Goal: Information Seeking & Learning: Learn about a topic

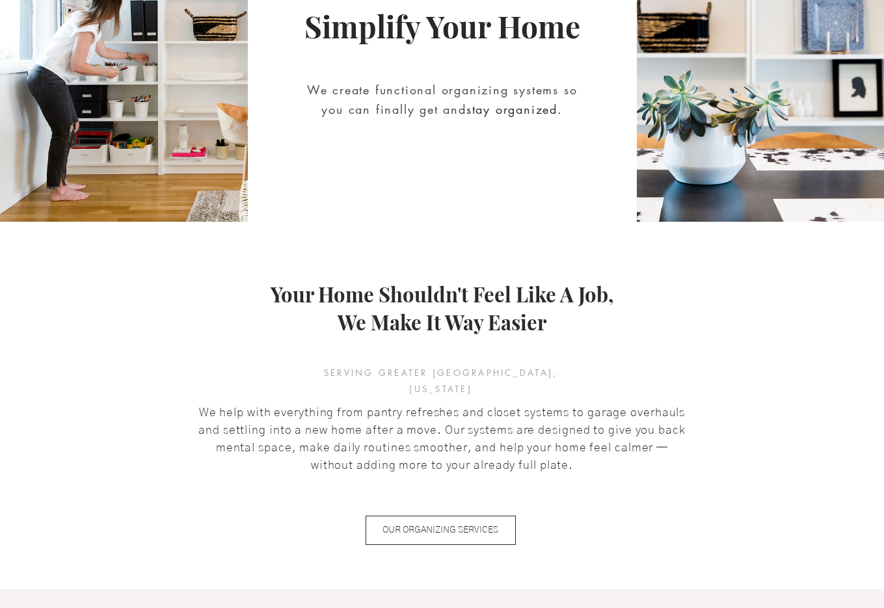
scroll to position [344, 0]
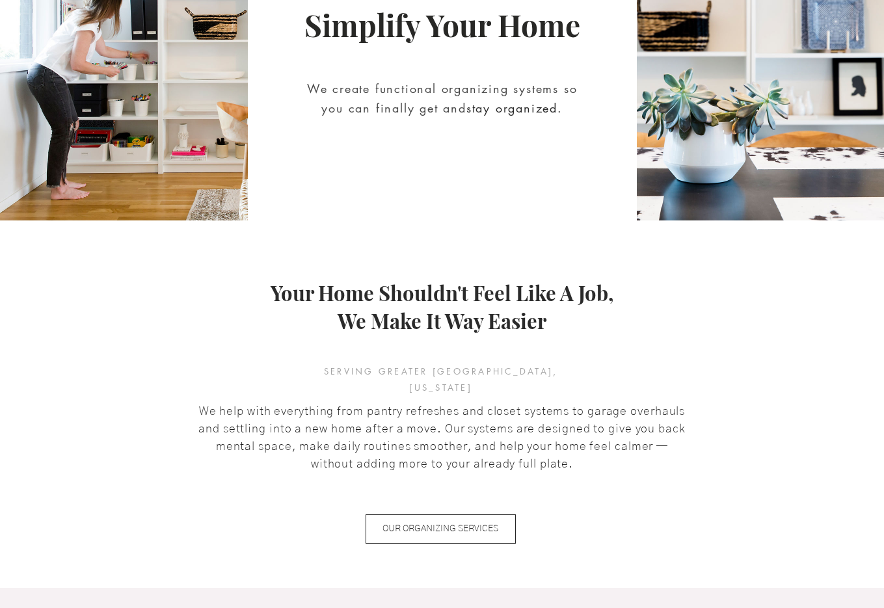
click at [427, 290] on span "Your Home Shouldn't Feel Like A Job," at bounding box center [442, 292] width 343 height 27
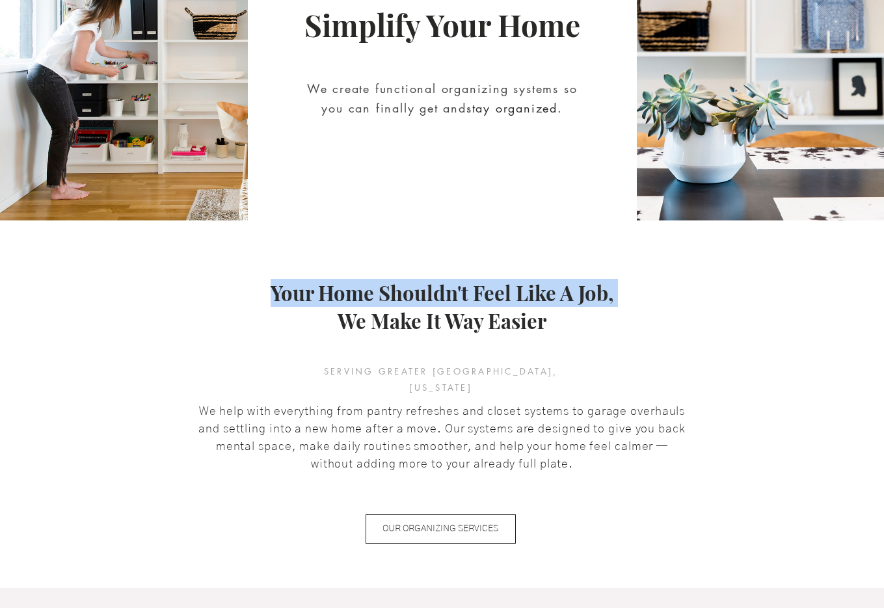
click at [427, 290] on span "Your Home Shouldn't Feel Like A Job," at bounding box center [442, 292] width 343 height 27
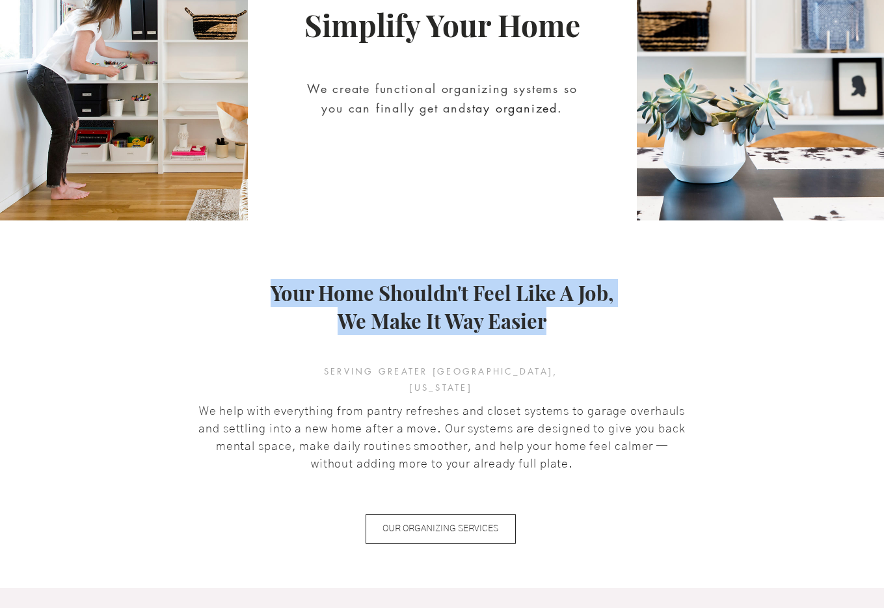
copy h3 "Your Home Shouldn't Feel Like A Job, We Make It Way Easie"
drag, startPoint x: 539, startPoint y: 319, endPoint x: 272, endPoint y: 295, distance: 267.7
click at [272, 295] on h3 "Your Home Shouldn't Feel Like A Job, We Make It Way Easier" at bounding box center [442, 307] width 358 height 57
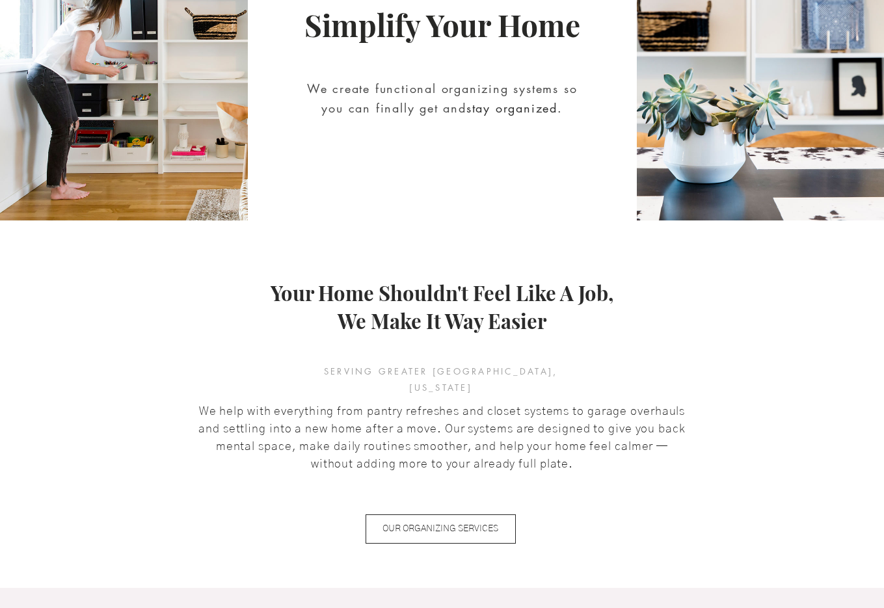
click at [451, 373] on span "SERVING GREATER PORTLAND, OREGON" at bounding box center [441, 379] width 234 height 27
click at [451, 373] on span "SERVING GREATER [GEOGRAPHIC_DATA], [US_STATE]" at bounding box center [441, 379] width 234 height 27
copy span "SERVING GREATER [GEOGRAPHIC_DATA], [US_STATE]"
click at [366, 406] on span "We help with everything from pantry refreshes and closet systems to garage over…" at bounding box center [441, 438] width 487 height 64
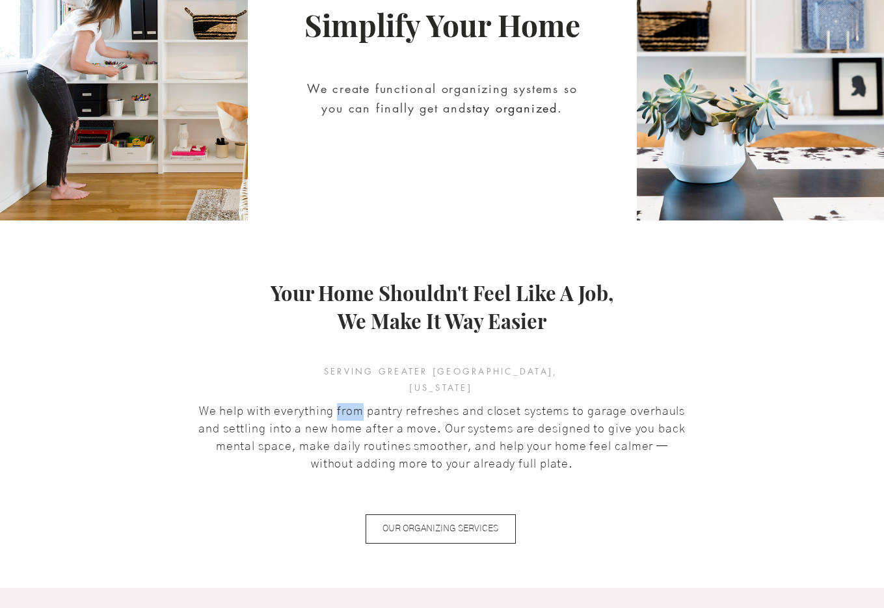
click at [366, 406] on span "We help with everything from pantry refreshes and closet systems to garage over…" at bounding box center [441, 438] width 487 height 64
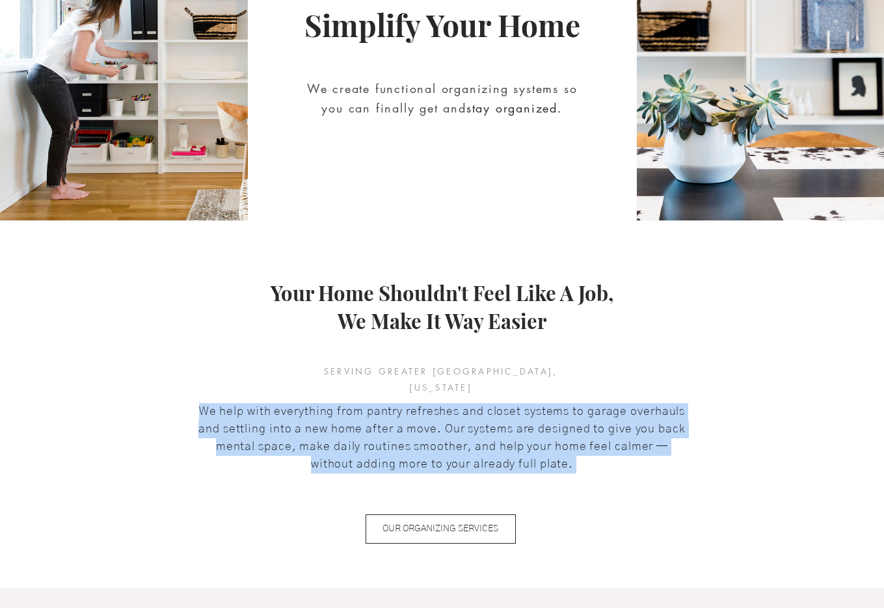
click at [366, 406] on span "We help with everything from pantry refreshes and closet systems to garage over…" at bounding box center [441, 438] width 487 height 64
copy span "We help with everything from pantry refreshes and closet systems to garage over…"
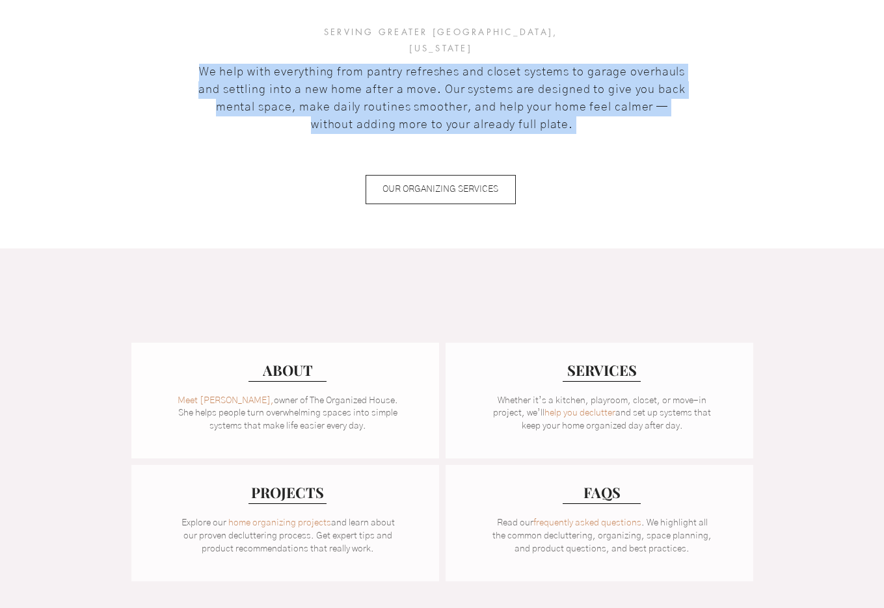
scroll to position [628, 0]
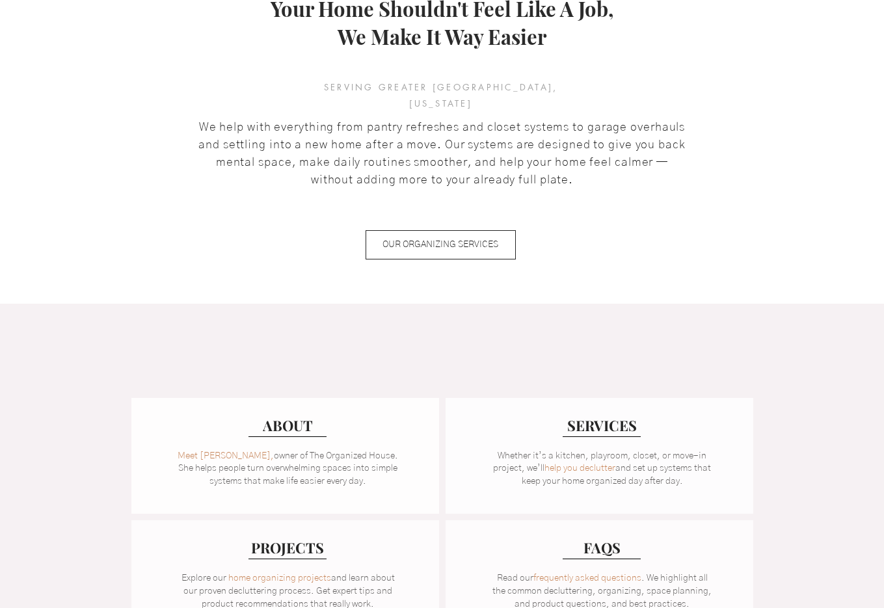
click at [473, 83] on span "SERVING GREATER PORTLAND, OREGON" at bounding box center [441, 94] width 234 height 27
copy span "SERVING GREATER PORTLAND, OREGON"
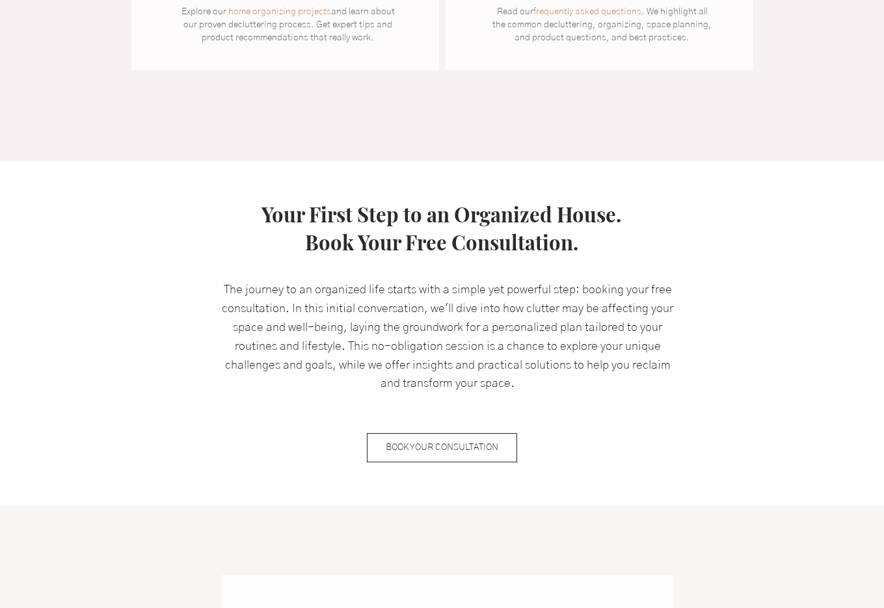
scroll to position [1253, 0]
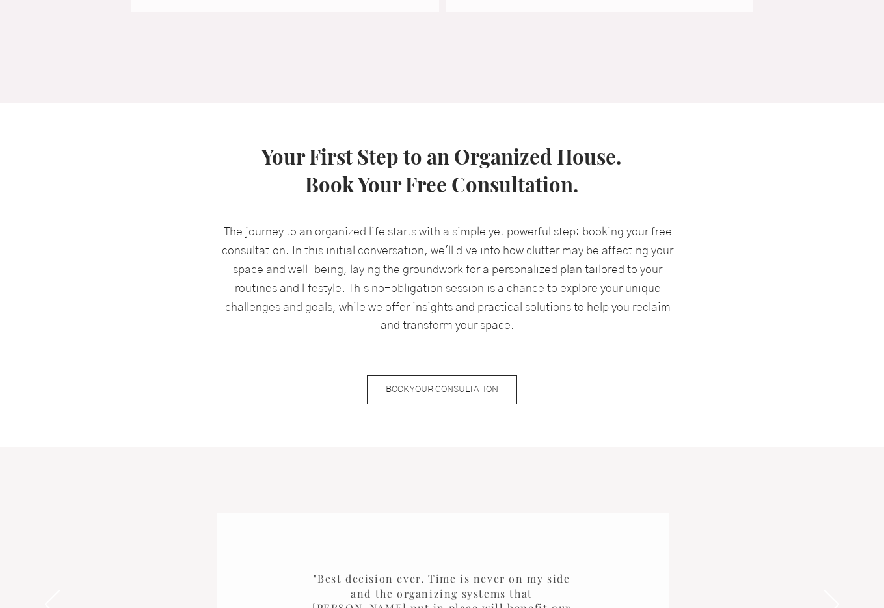
click at [260, 152] on h3 "Your First Step to an Organized House. Book Your Free Consultation." at bounding box center [442, 170] width 638 height 57
click at [280, 152] on link "Your First Step to an Organized House. Book Your Free Consultation." at bounding box center [442, 169] width 360 height 55
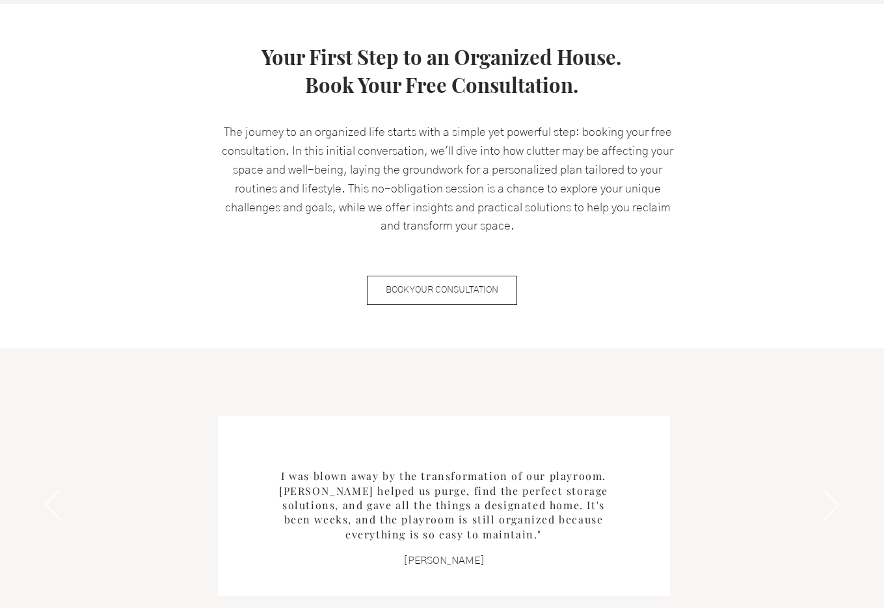
scroll to position [1248, 0]
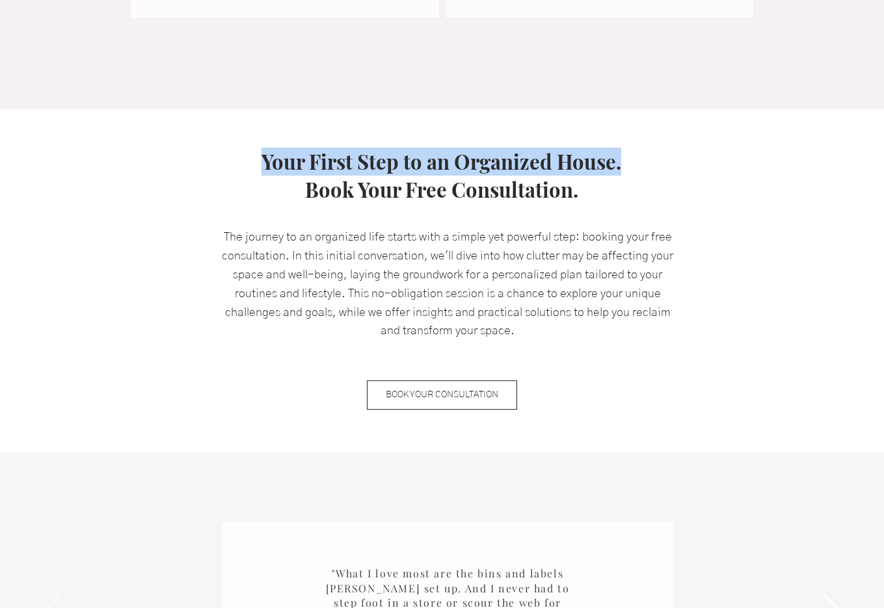
copy link "Your First Step to an Organized House."
drag, startPoint x: 248, startPoint y: 147, endPoint x: 634, endPoint y: 159, distance: 386.6
click at [634, 159] on h3 "Your First Step to an Organized House. Book Your Free Consultation." at bounding box center [442, 176] width 638 height 57
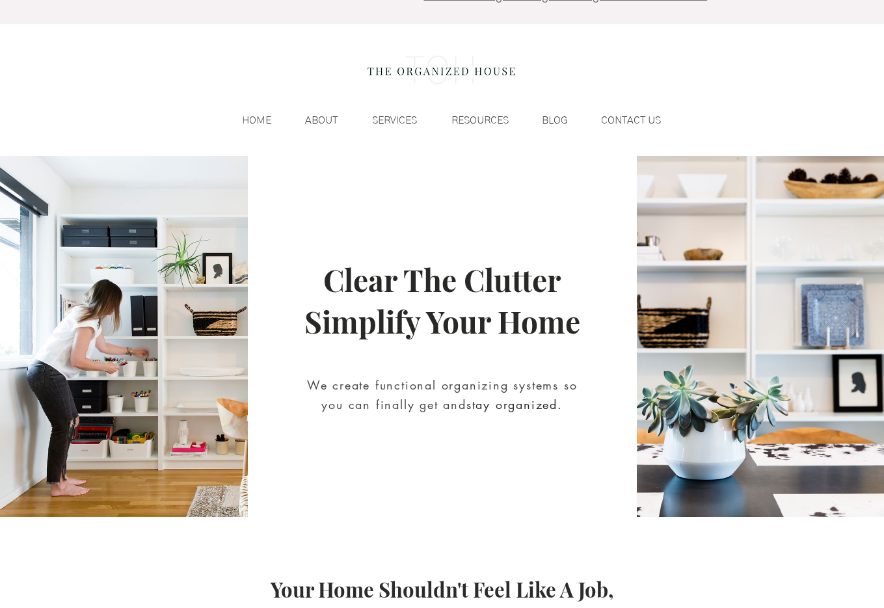
scroll to position [0, 0]
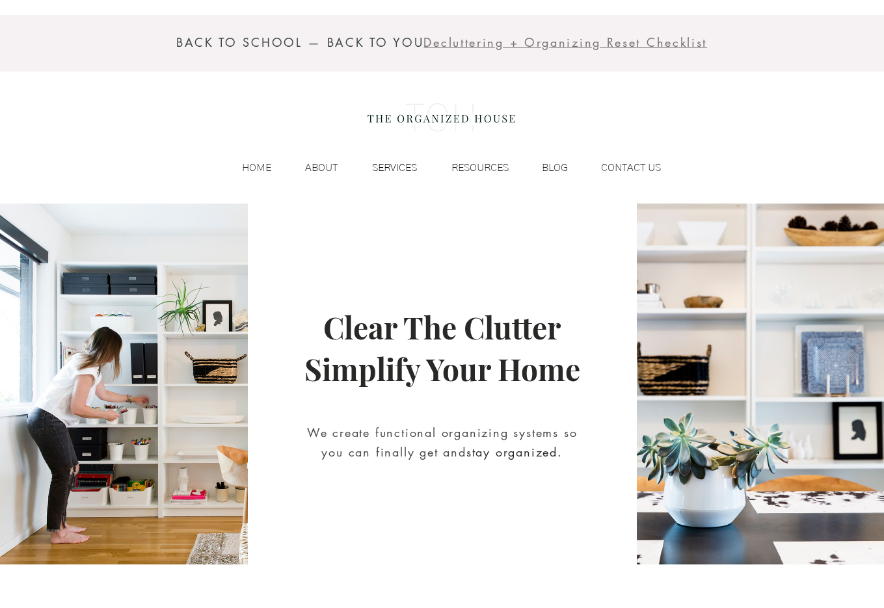
click at [394, 166] on p "SERVICES" at bounding box center [395, 168] width 58 height 20
click at [396, 168] on p "SERVICES" at bounding box center [395, 168] width 58 height 20
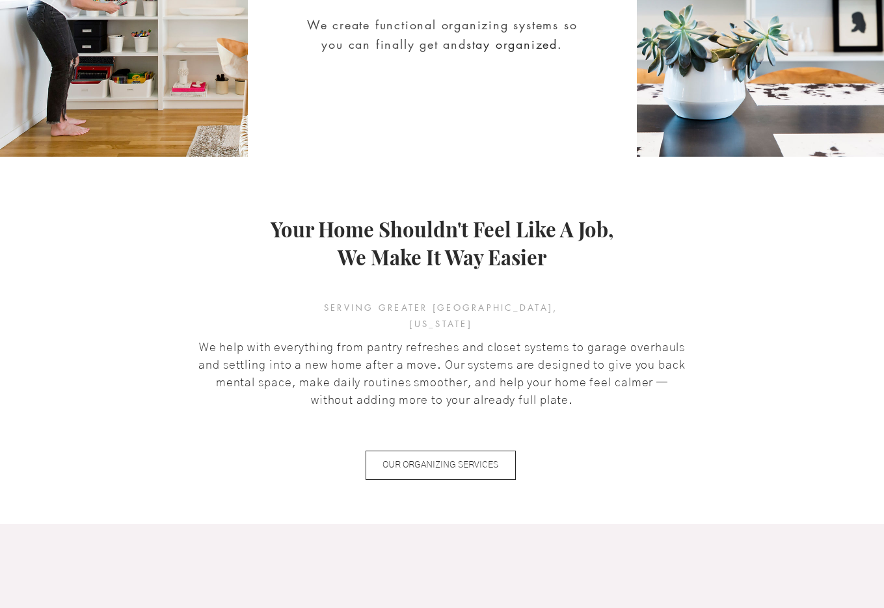
scroll to position [424, 0]
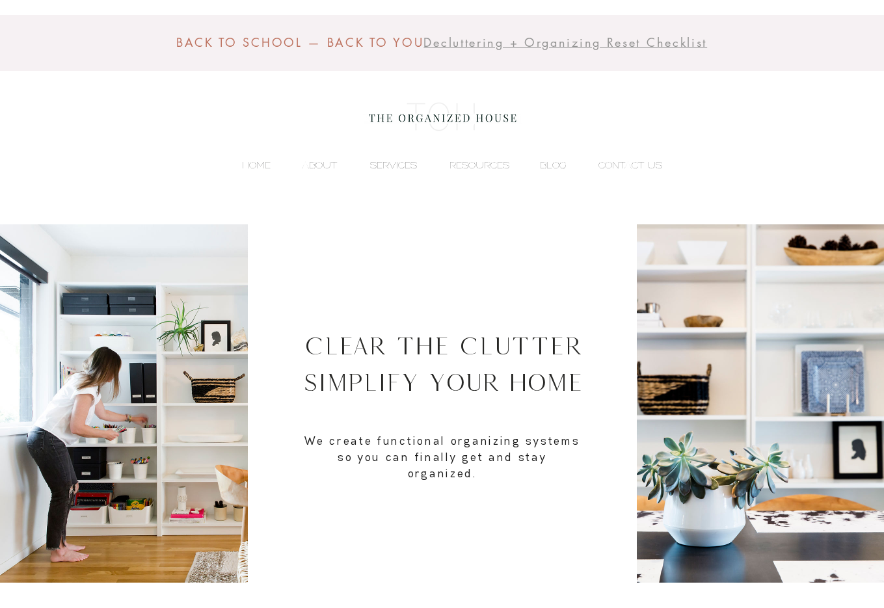
click at [408, 157] on p "SERVICES" at bounding box center [394, 165] width 60 height 20
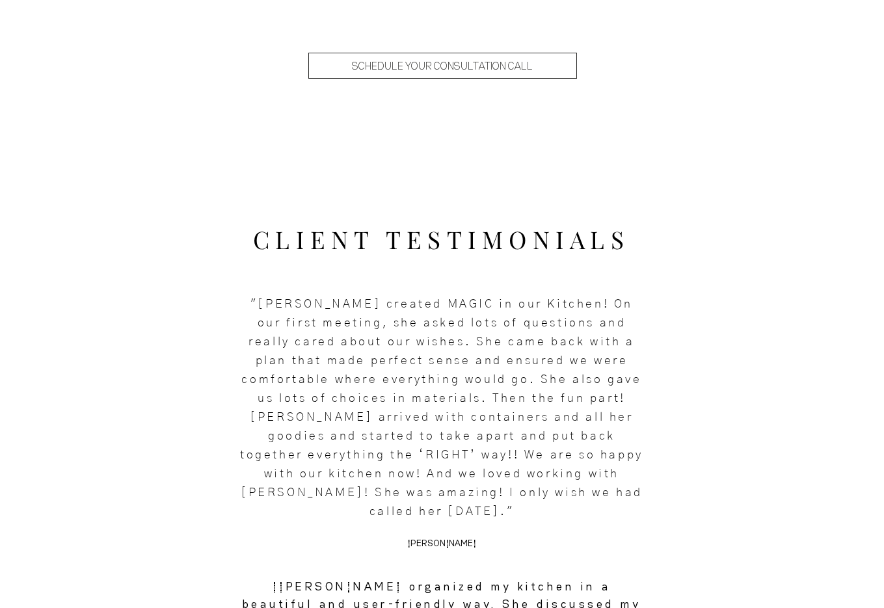
scroll to position [1444, 0]
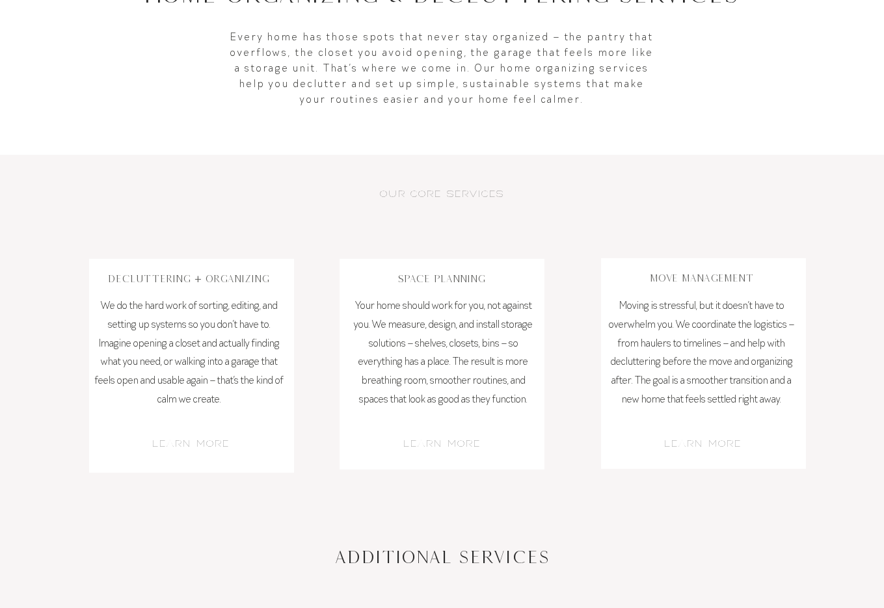
scroll to position [44, 0]
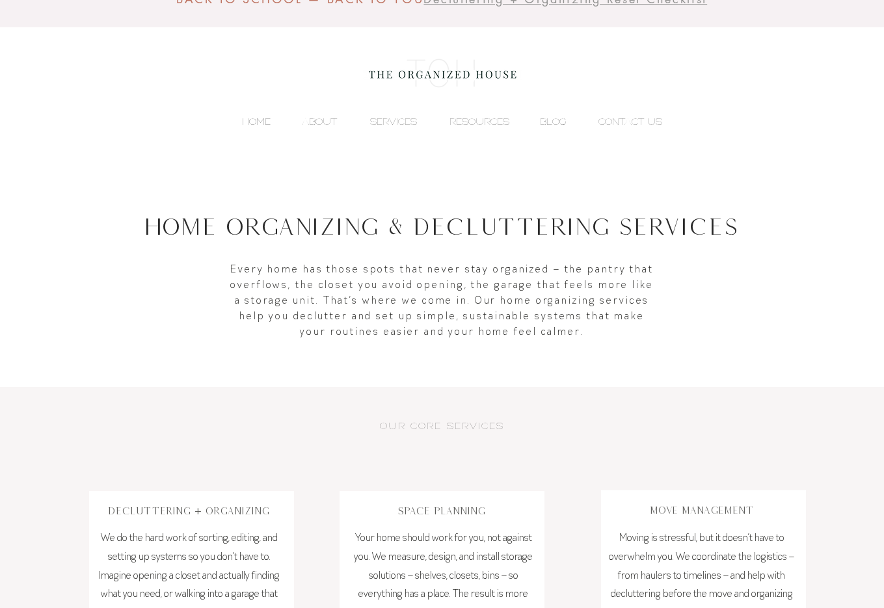
click at [271, 121] on p "HOME" at bounding box center [256, 122] width 42 height 20
click at [256, 120] on p "HOME" at bounding box center [256, 122] width 42 height 20
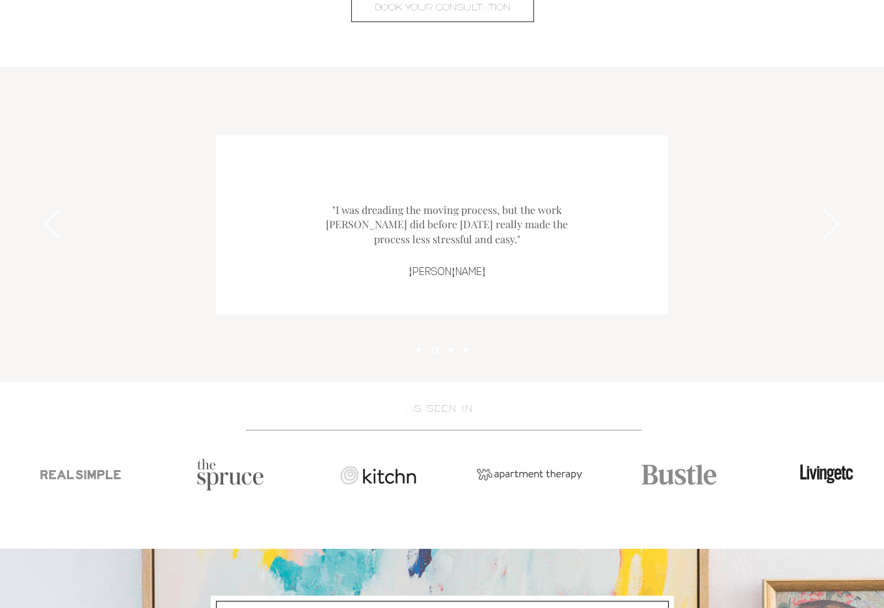
scroll to position [1578, 0]
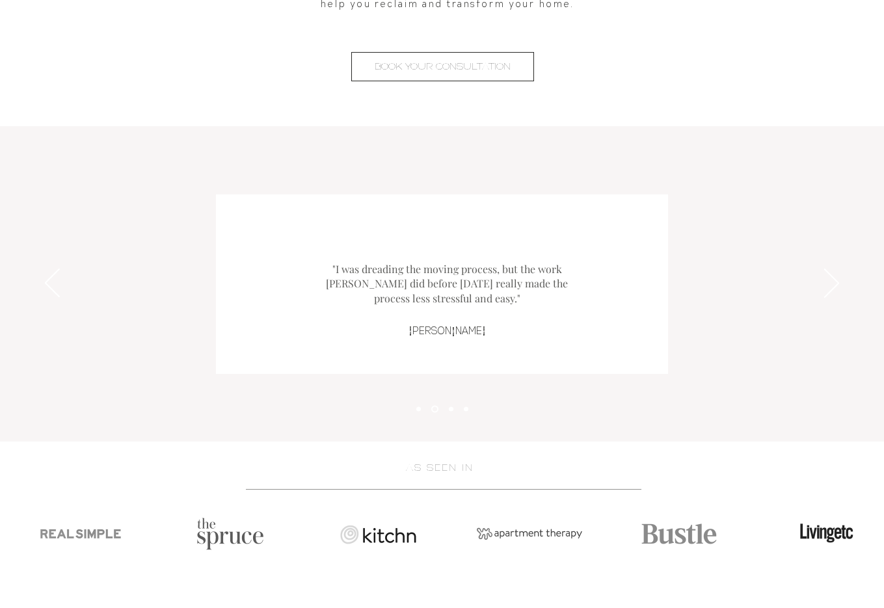
click at [531, 174] on div "Slideshow" at bounding box center [442, 284] width 884 height 316
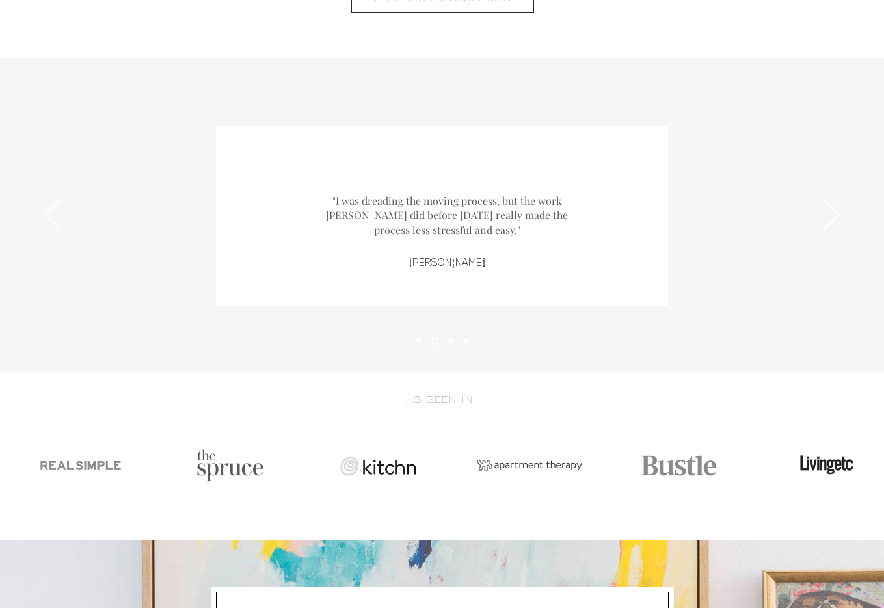
scroll to position [1617, 0]
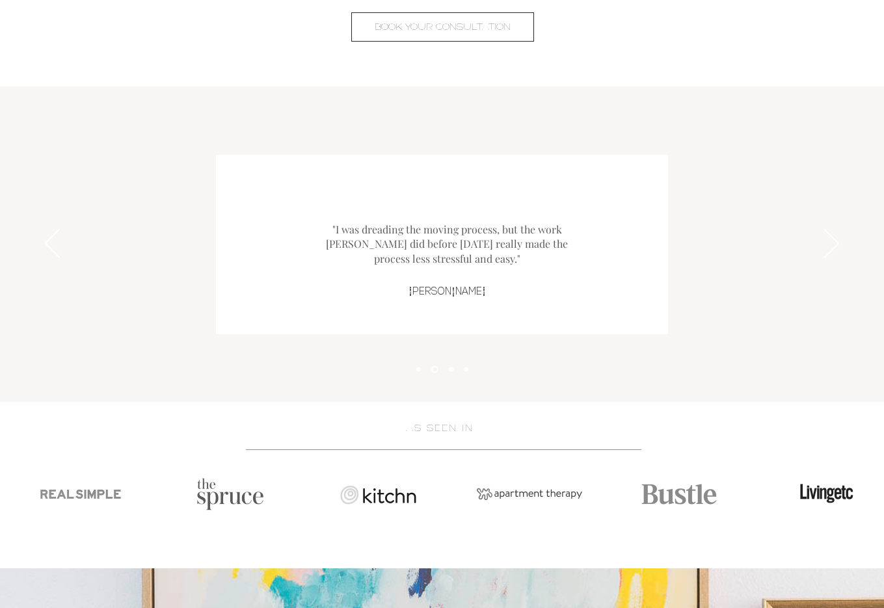
click at [608, 163] on div "Slideshow" at bounding box center [442, 245] width 452 height 180
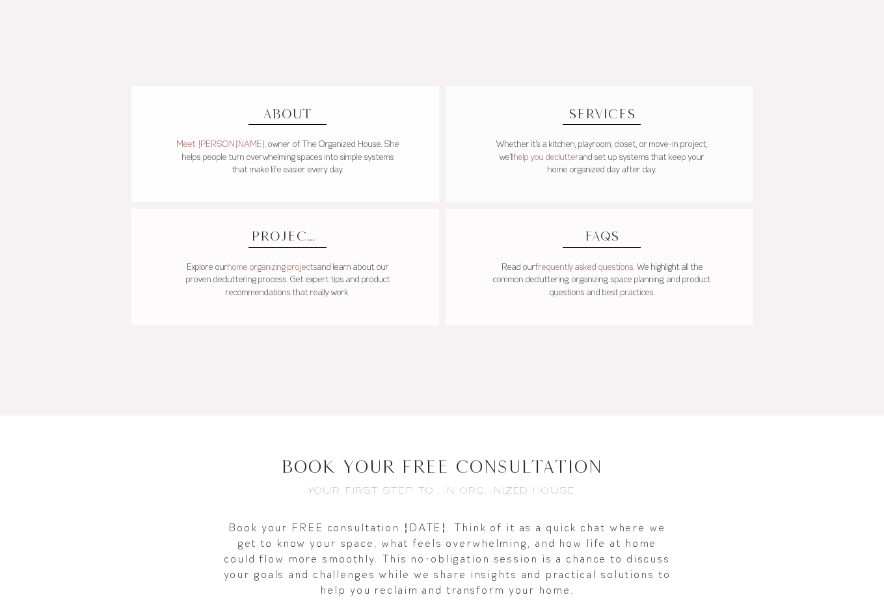
scroll to position [974, 0]
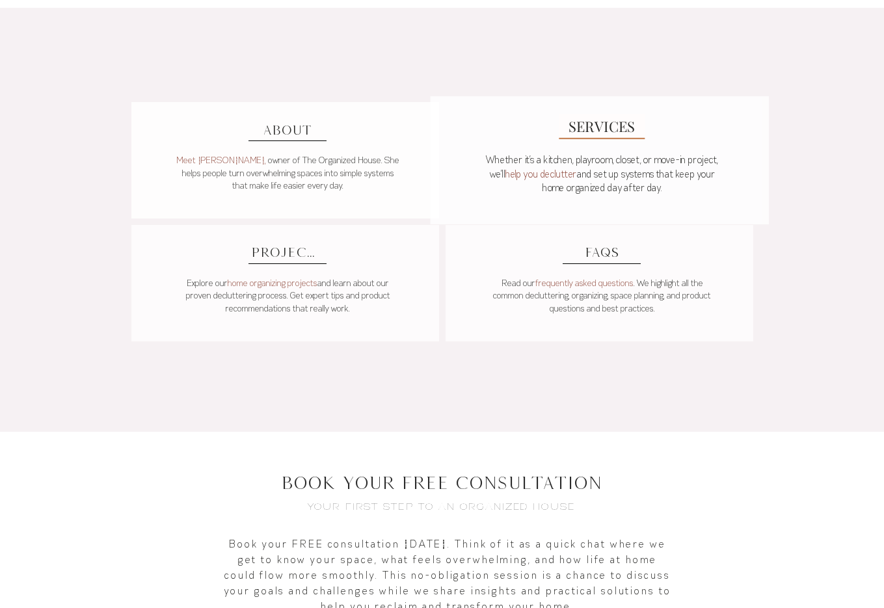
click at [596, 132] on span "SERVICES" at bounding box center [602, 126] width 66 height 20
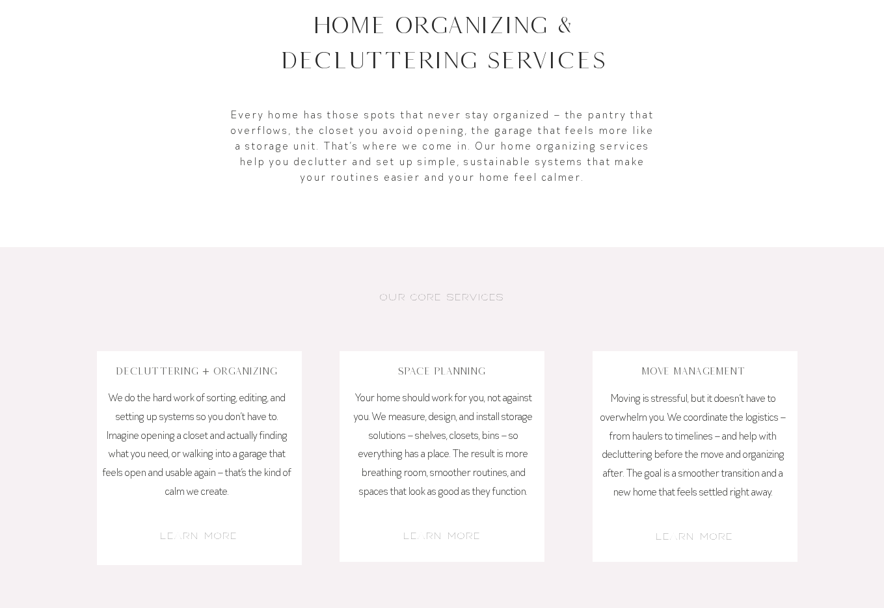
scroll to position [162, 0]
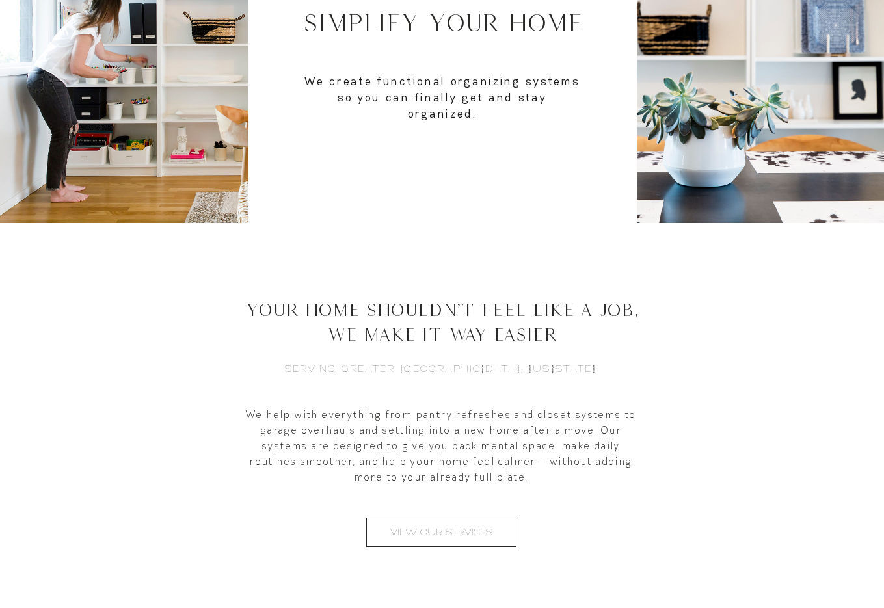
scroll to position [36, 0]
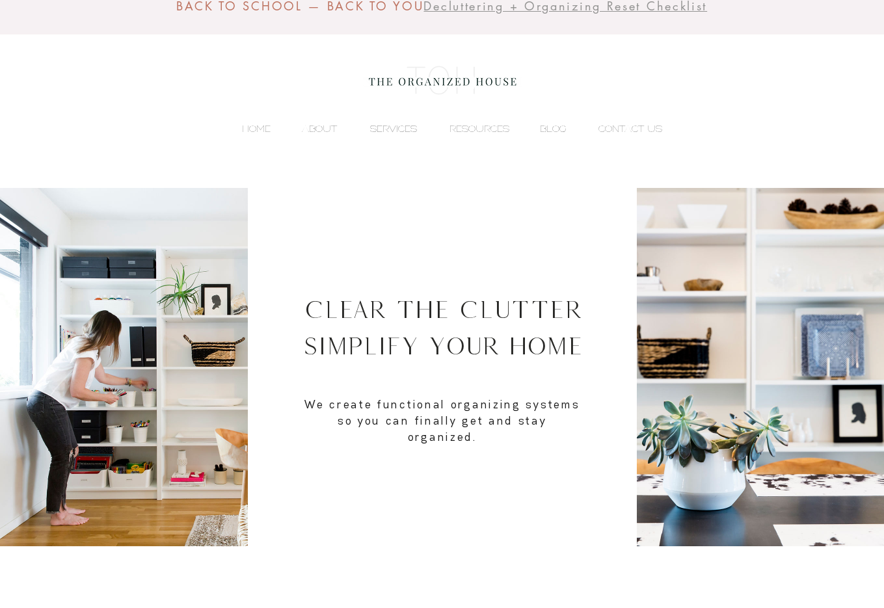
click at [400, 128] on p "SERVICES" at bounding box center [394, 129] width 60 height 20
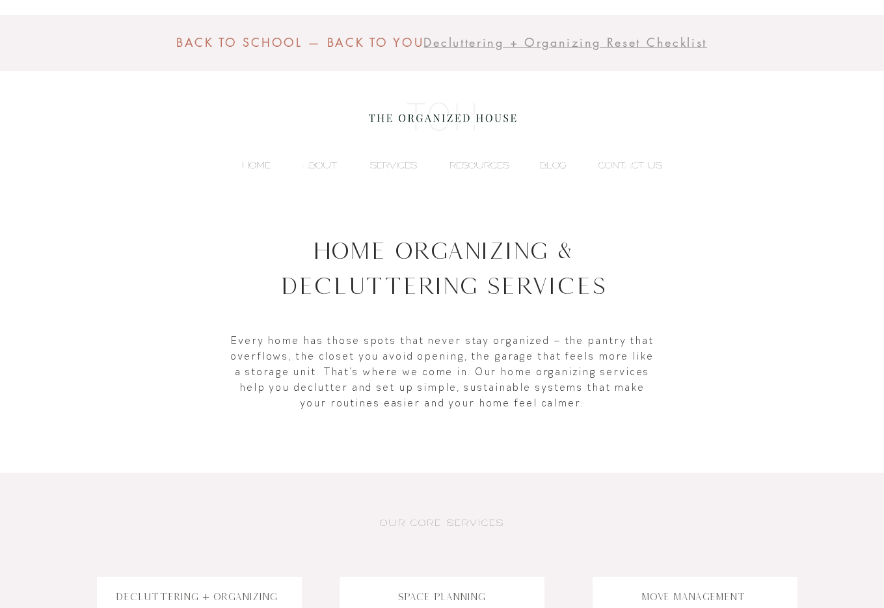
click at [249, 170] on p "HOME" at bounding box center [256, 165] width 42 height 20
